Goal: Download file/media

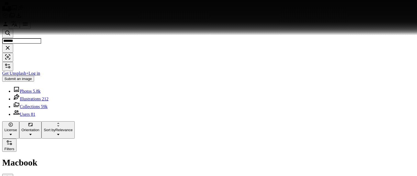
scroll to position [8896, 0]
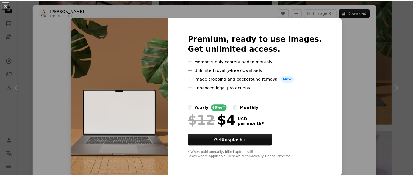
scroll to position [8951, 0]
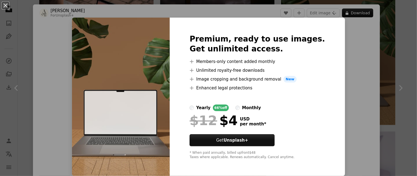
click at [394, 18] on div "An X shape Premium, ready to use images. Get unlimited access. A plus sign Memb…" at bounding box center [208, 88] width 417 height 176
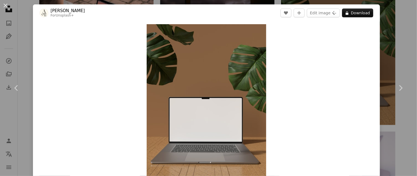
click at [392, 24] on div "An X shape Chevron left Chevron right [PERSON_NAME] For Unsplash+ A heart A plu…" at bounding box center [208, 88] width 417 height 176
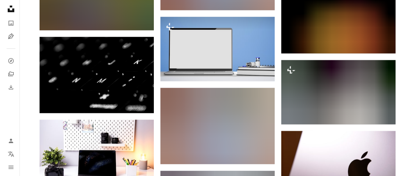
scroll to position [13839, 0]
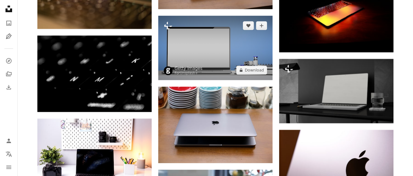
click at [255, 52] on img at bounding box center [215, 48] width 114 height 64
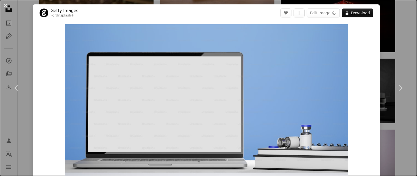
click at [376, 40] on div "An X shape Chevron left Chevron right Getty Images For Unsplash+ A heart A plus…" at bounding box center [208, 88] width 417 height 176
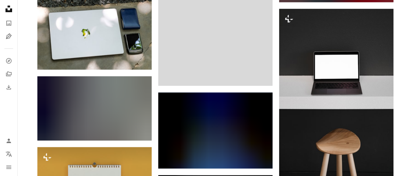
scroll to position [15981, 0]
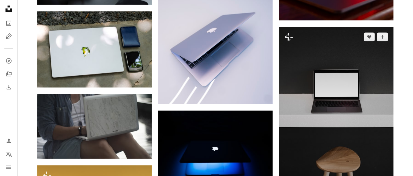
click at [377, 63] on img at bounding box center [336, 112] width 114 height 171
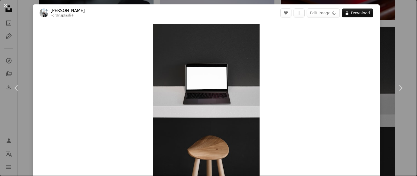
click at [386, 29] on div "An X shape Chevron left Chevron right [PERSON_NAME] For Unsplash+ A heart A plu…" at bounding box center [208, 88] width 417 height 176
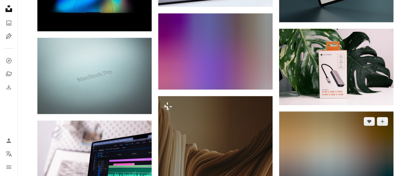
scroll to position [17381, 0]
